Goal: Find specific page/section: Find specific page/section

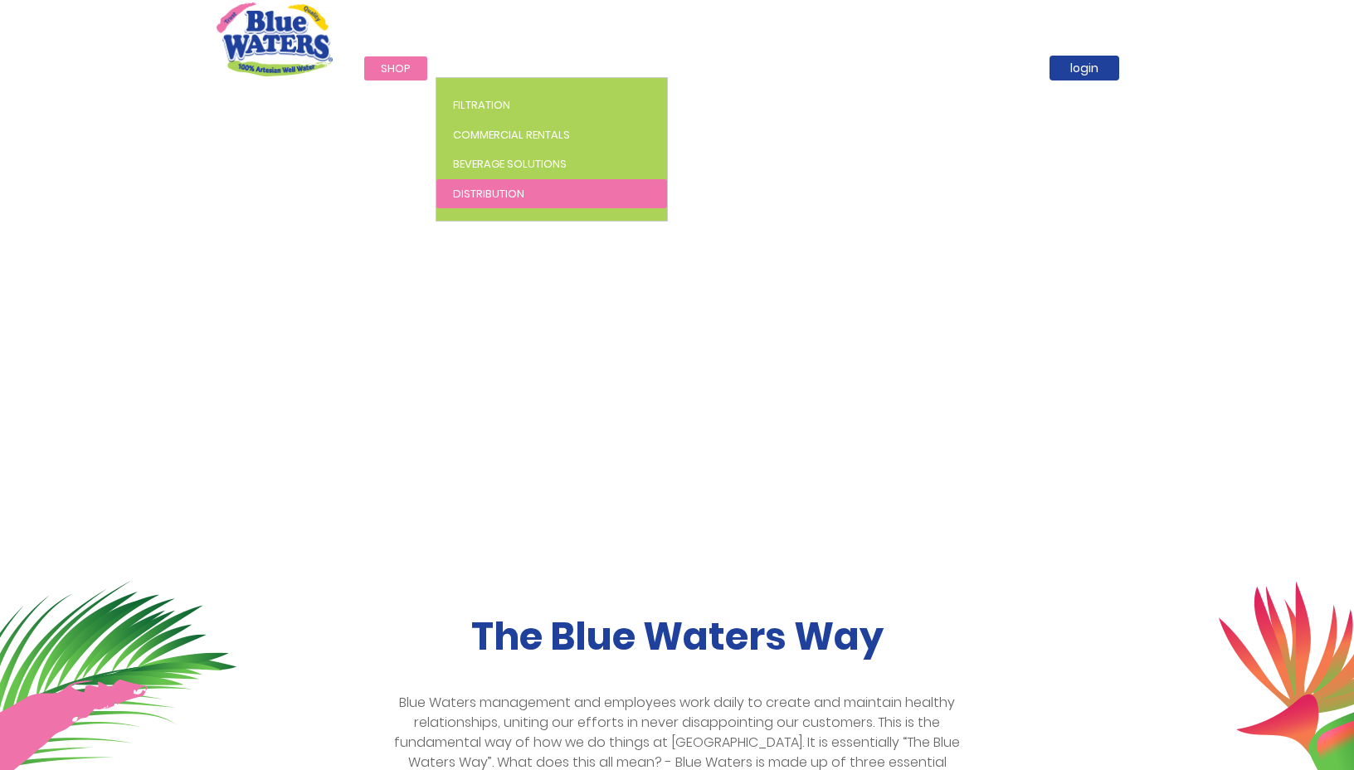
click at [485, 186] on link "Distribution" at bounding box center [552, 194] width 231 height 30
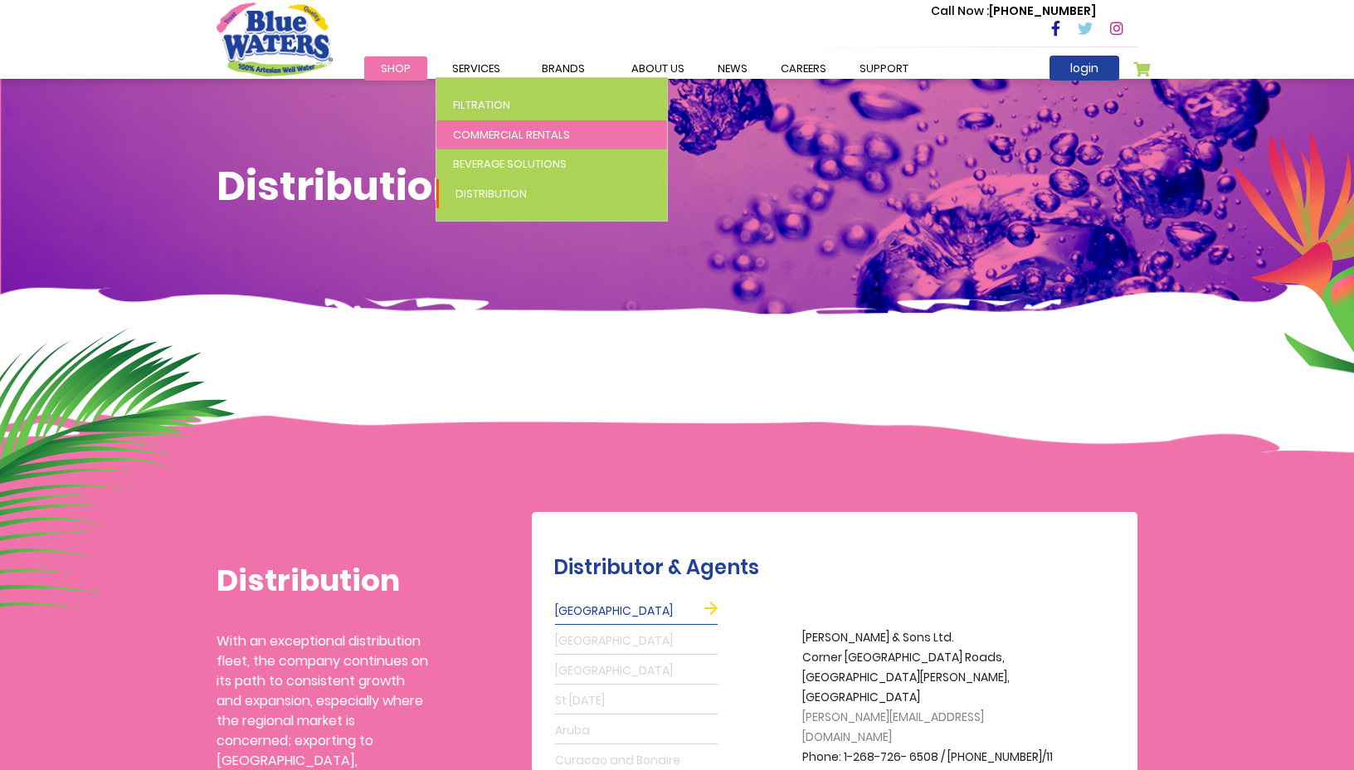
click at [486, 139] on span "Commercial Rentals" at bounding box center [511, 135] width 117 height 16
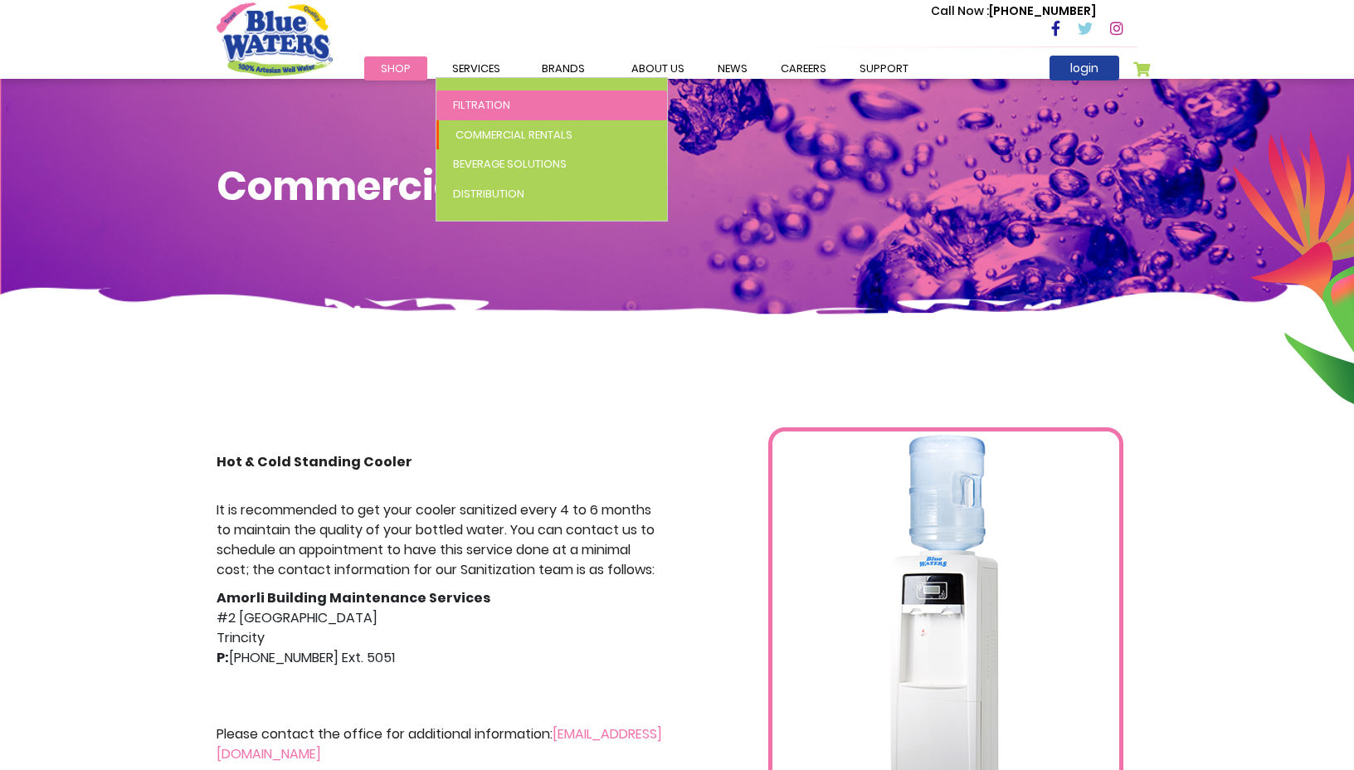
click at [481, 101] on span "Filtration" at bounding box center [481, 105] width 57 height 16
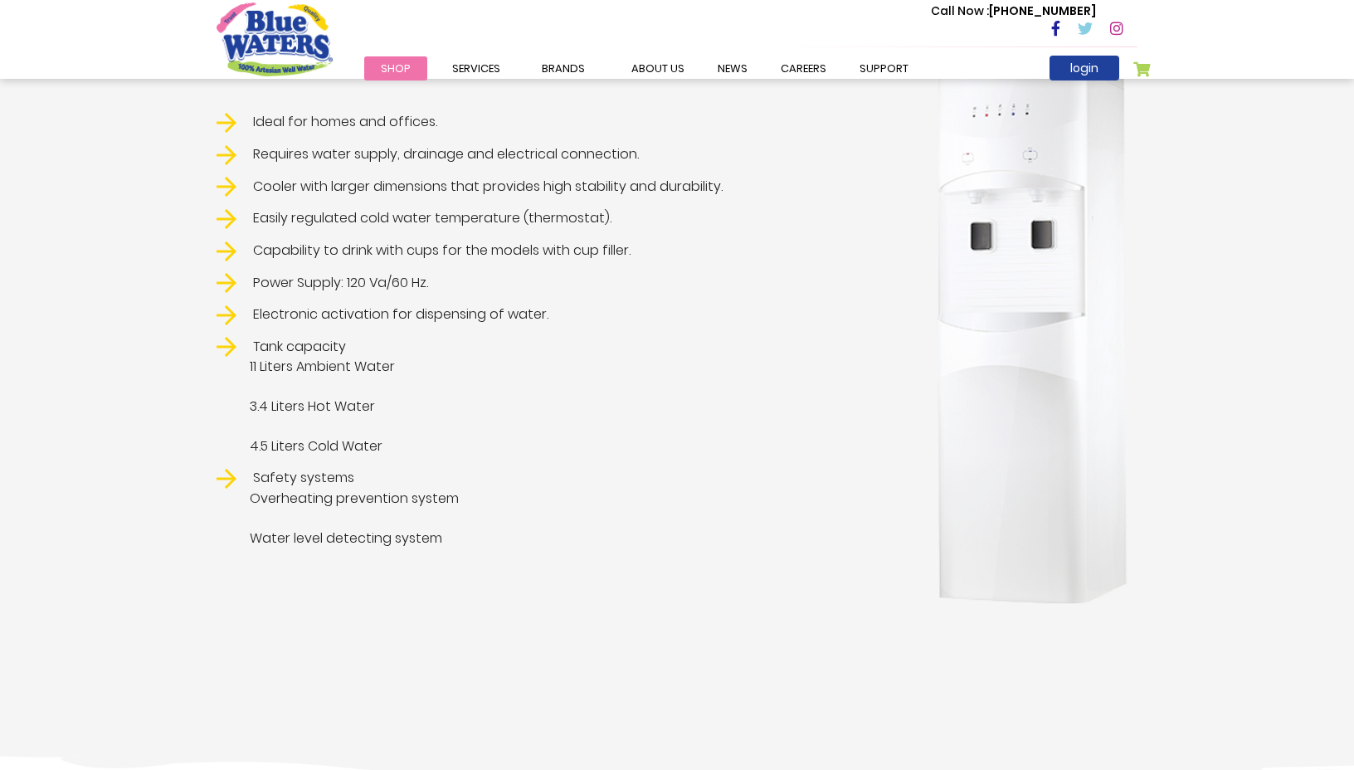
scroll to position [415, 0]
